Goal: Task Accomplishment & Management: Manage account settings

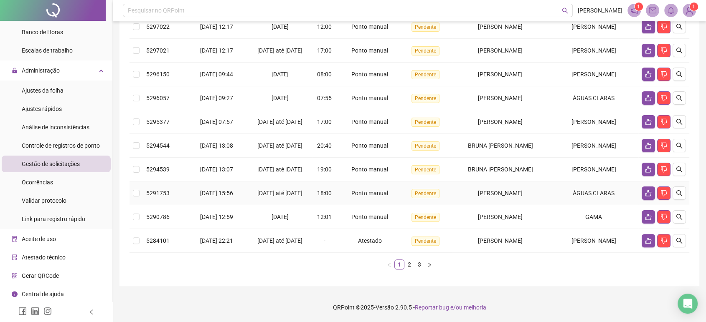
scroll to position [206, 0]
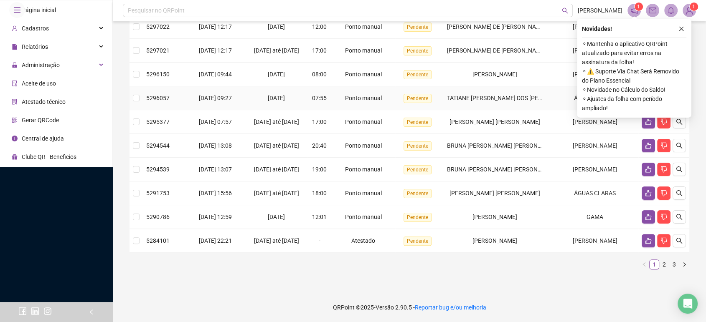
scroll to position [206, 0]
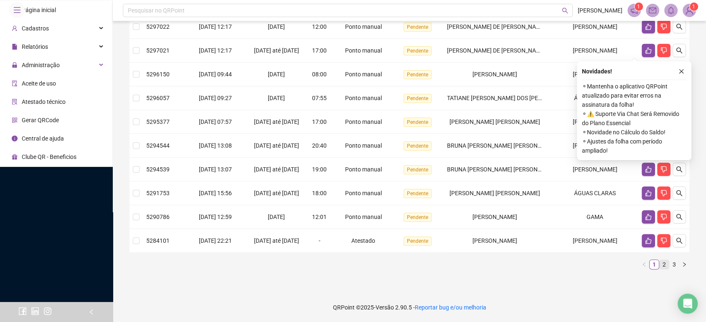
click at [659, 262] on link "2" at bounding box center [663, 264] width 9 height 9
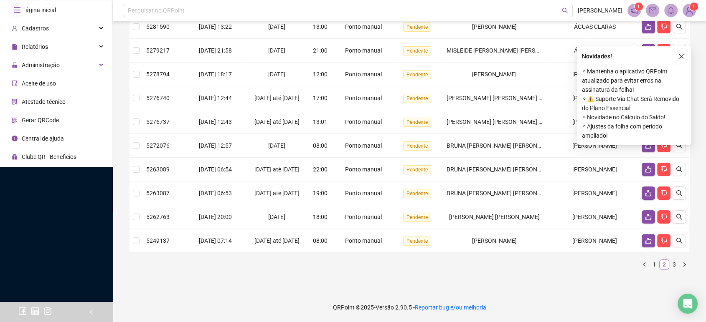
scroll to position [190, 0]
click at [669, 260] on link "3" at bounding box center [673, 264] width 9 height 9
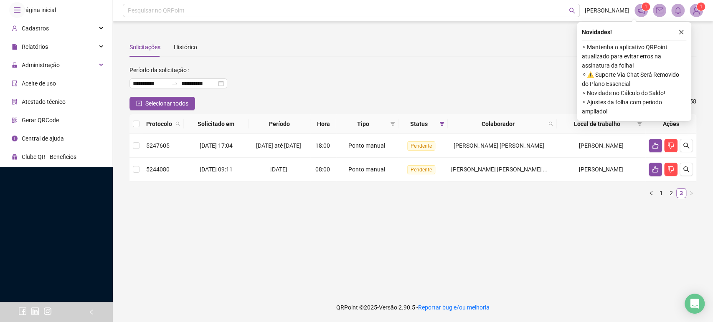
click at [677, 34] on button "button" at bounding box center [681, 32] width 10 height 10
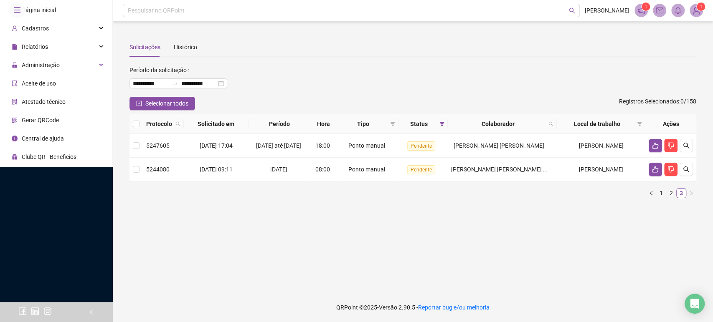
click at [62, 0] on div at bounding box center [56, 0] width 113 height 0
